Goal: Task Accomplishment & Management: Manage account settings

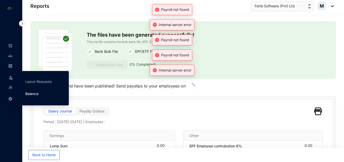
click at [30, 92] on link "Balance" at bounding box center [31, 94] width 13 height 4
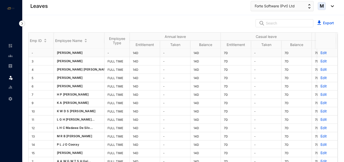
click at [321, 54] on p "Edit" at bounding box center [328, 52] width 14 height 5
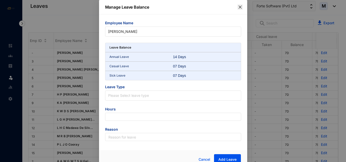
click at [239, 6] on icon "close" at bounding box center [240, 7] width 4 height 4
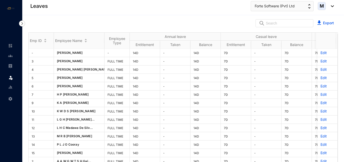
click at [10, 56] on img at bounding box center [10, 56] width 5 height 5
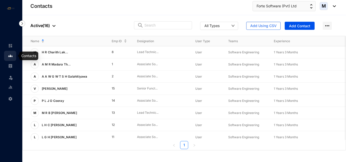
click at [8, 65] on link at bounding box center [14, 66] width 13 height 5
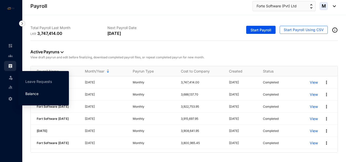
click at [36, 93] on link "Balance" at bounding box center [31, 94] width 13 height 4
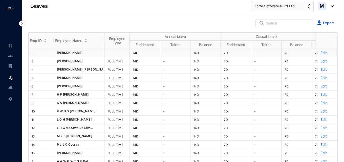
click at [321, 53] on p "Edit" at bounding box center [328, 52] width 14 height 5
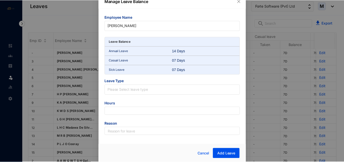
scroll to position [7, 0]
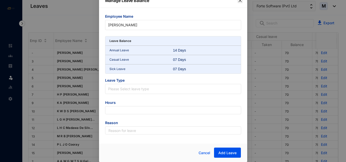
click at [239, 1] on icon "close" at bounding box center [240, 0] width 4 height 4
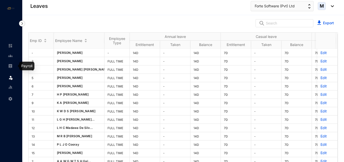
click at [10, 67] on img at bounding box center [10, 66] width 5 height 5
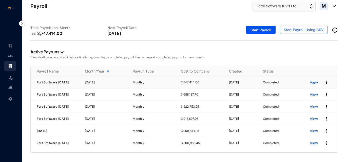
click at [314, 84] on p "View" at bounding box center [314, 82] width 8 height 5
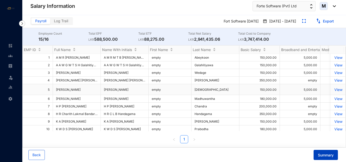
click at [324, 154] on span "Summary" at bounding box center [326, 155] width 16 height 5
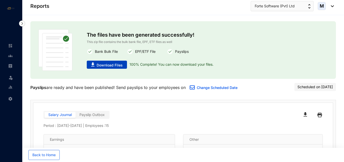
click at [120, 65] on span "Download Files" at bounding box center [110, 65] width 26 height 5
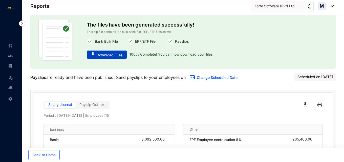
scroll to position [51, 0]
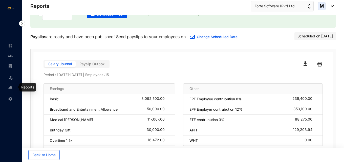
click at [11, 87] on img at bounding box center [10, 87] width 5 height 5
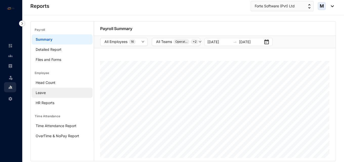
click at [46, 94] on link "Leave" at bounding box center [41, 93] width 10 height 4
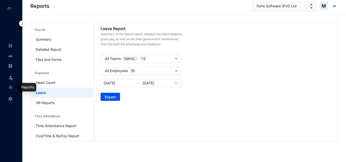
click at [12, 77] on img at bounding box center [10, 77] width 5 height 5
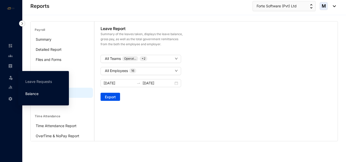
click at [28, 96] on link "Balance" at bounding box center [31, 94] width 13 height 4
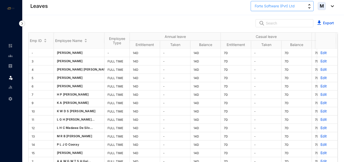
click at [289, 6] on span "Forte Software (Pvt) Ltd" at bounding box center [275, 6] width 40 height 6
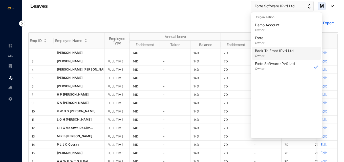
click at [271, 52] on p "Back To Front (Pvt) Ltd" at bounding box center [274, 50] width 39 height 5
